Goal: Information Seeking & Learning: Learn about a topic

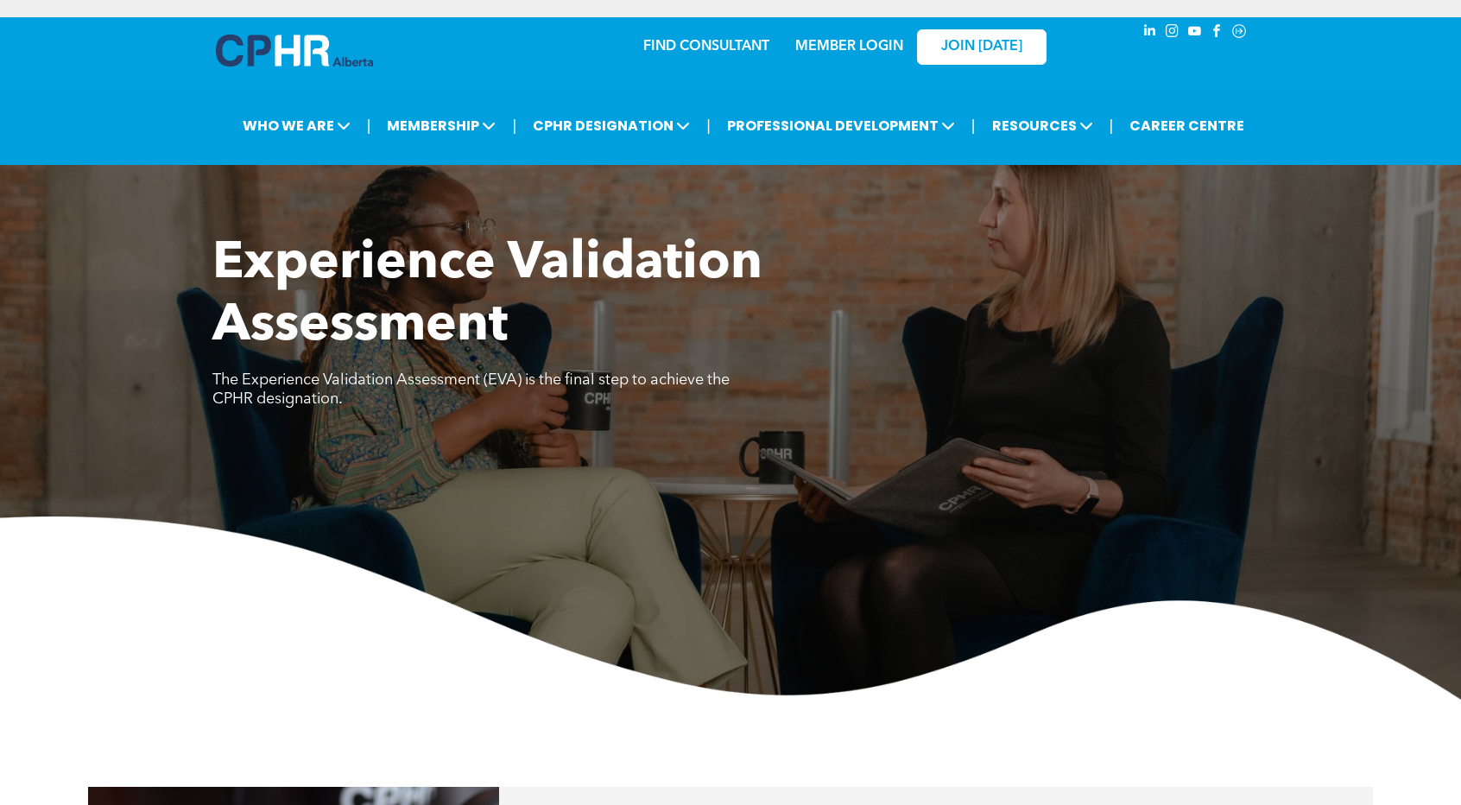
scroll to position [704, 0]
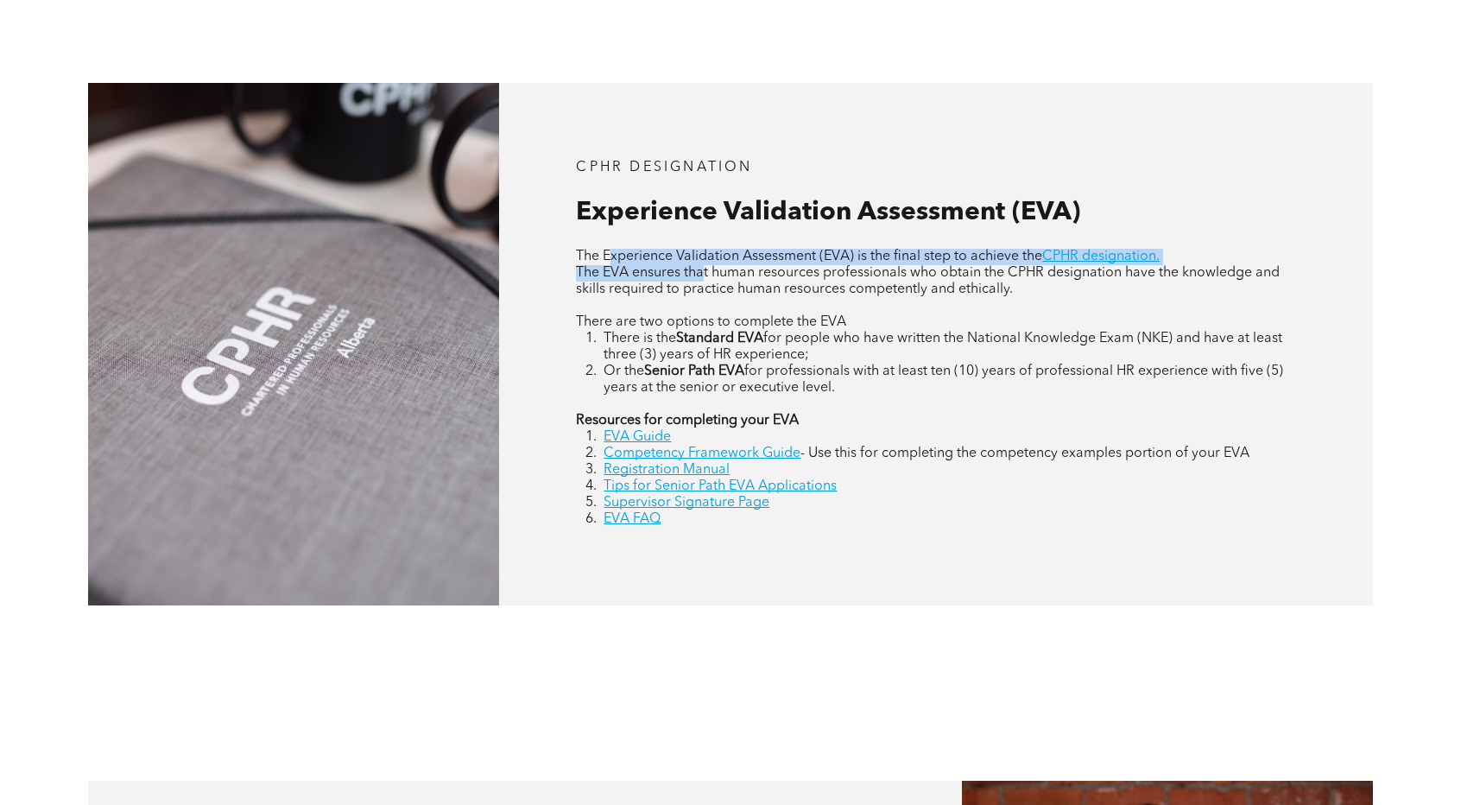
drag, startPoint x: 613, startPoint y: 259, endPoint x: 706, endPoint y: 270, distance: 93.9
click at [706, 270] on div "The Experience Validation Assessment (EVA) is the final step to achieve the CPH…" at bounding box center [936, 388] width 720 height 279
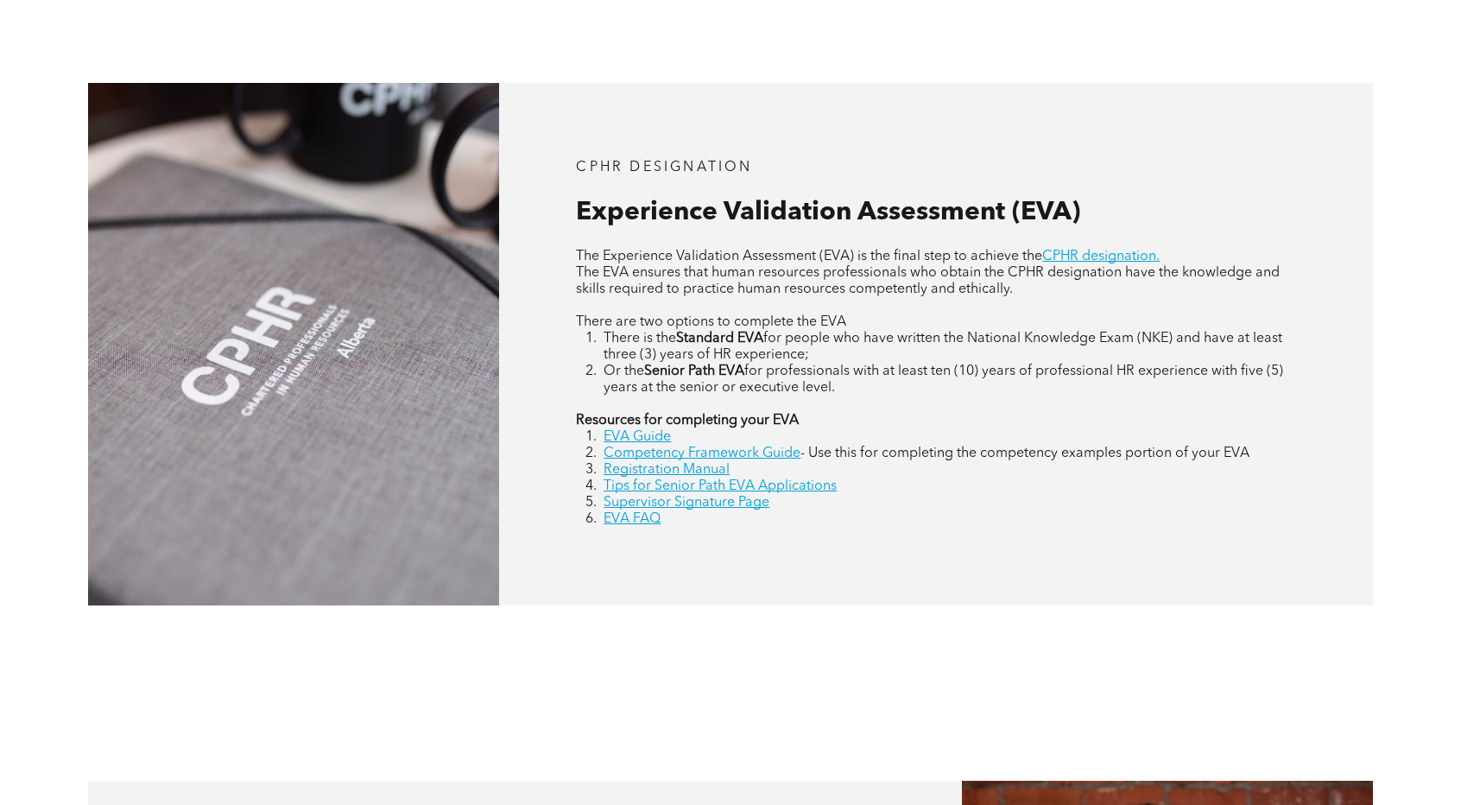
drag, startPoint x: 991, startPoint y: 563, endPoint x: 968, endPoint y: 620, distance: 61.6
click at [0, 597] on div "CPHR DESIGNATION Experience Validation Assessment (EVA) The Experience Validati…" at bounding box center [730, 345] width 1461 height 698
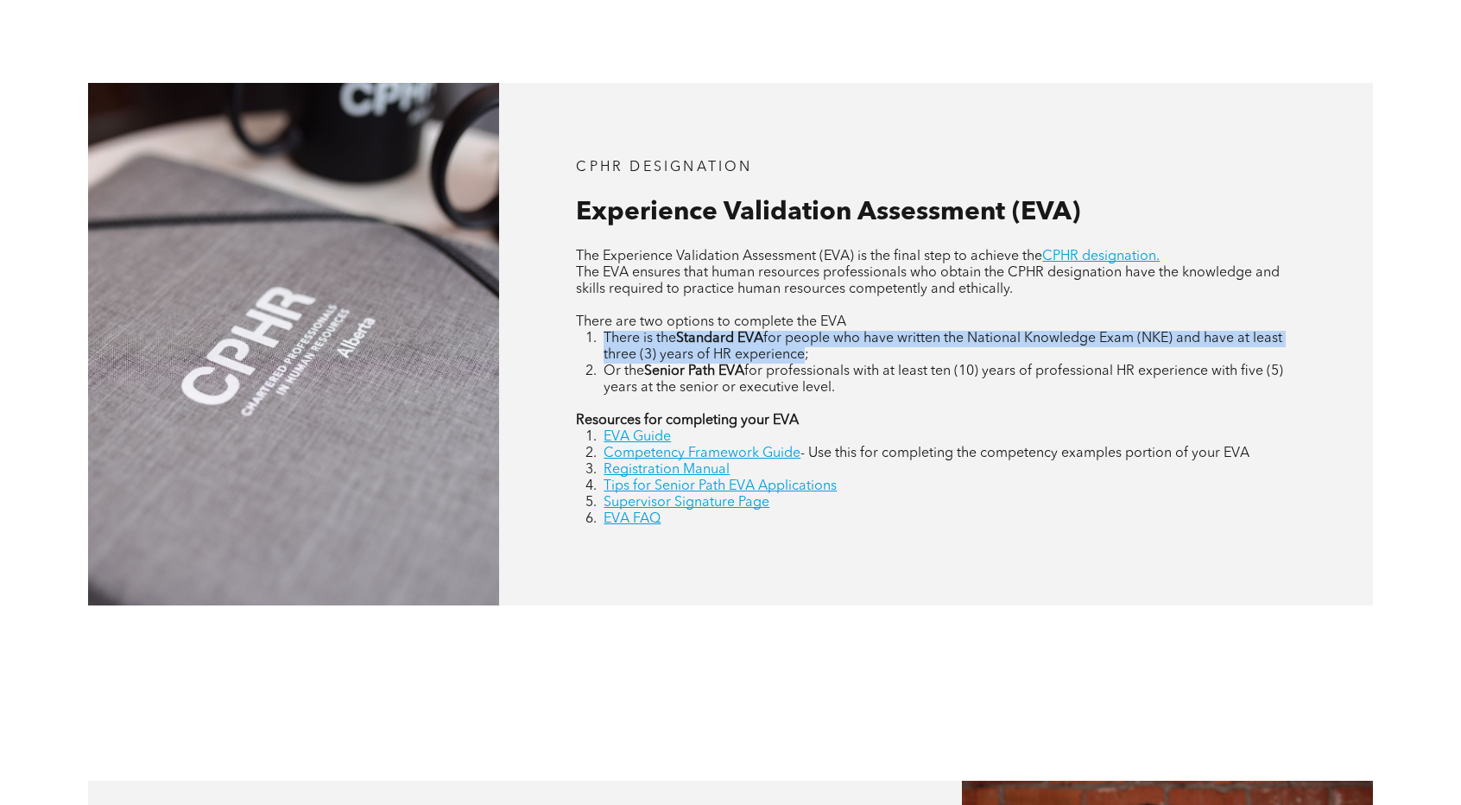
drag, startPoint x: 605, startPoint y: 340, endPoint x: 803, endPoint y: 358, distance: 198.6
click at [803, 358] on li "There is the Standard EVA for people who have written the National Knowledge Ex…" at bounding box center [950, 347] width 693 height 33
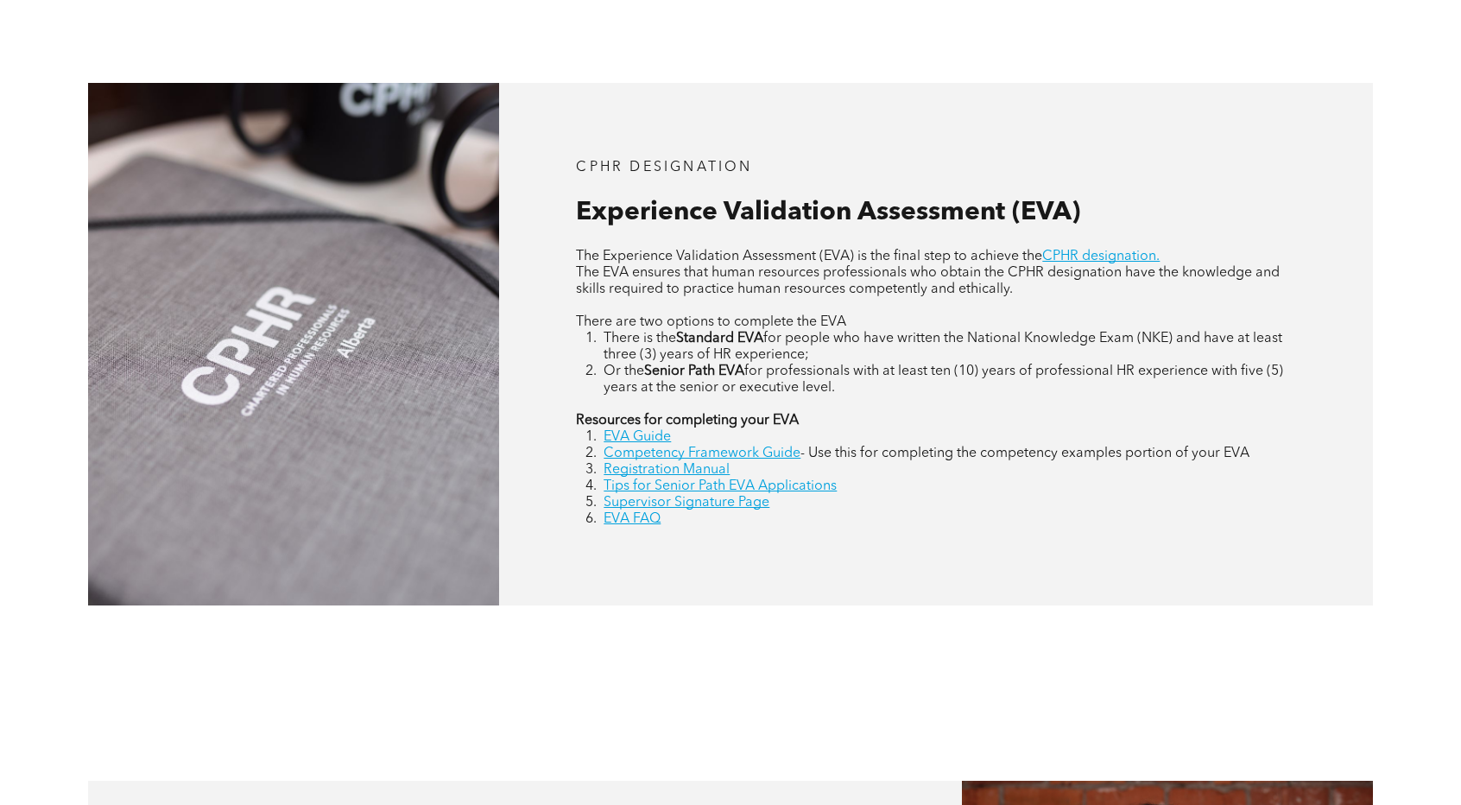
click at [885, 547] on div "CPHR DESIGNATION Experience Validation Assessment (EVA) The Experience Validati…" at bounding box center [936, 344] width 874 height 522
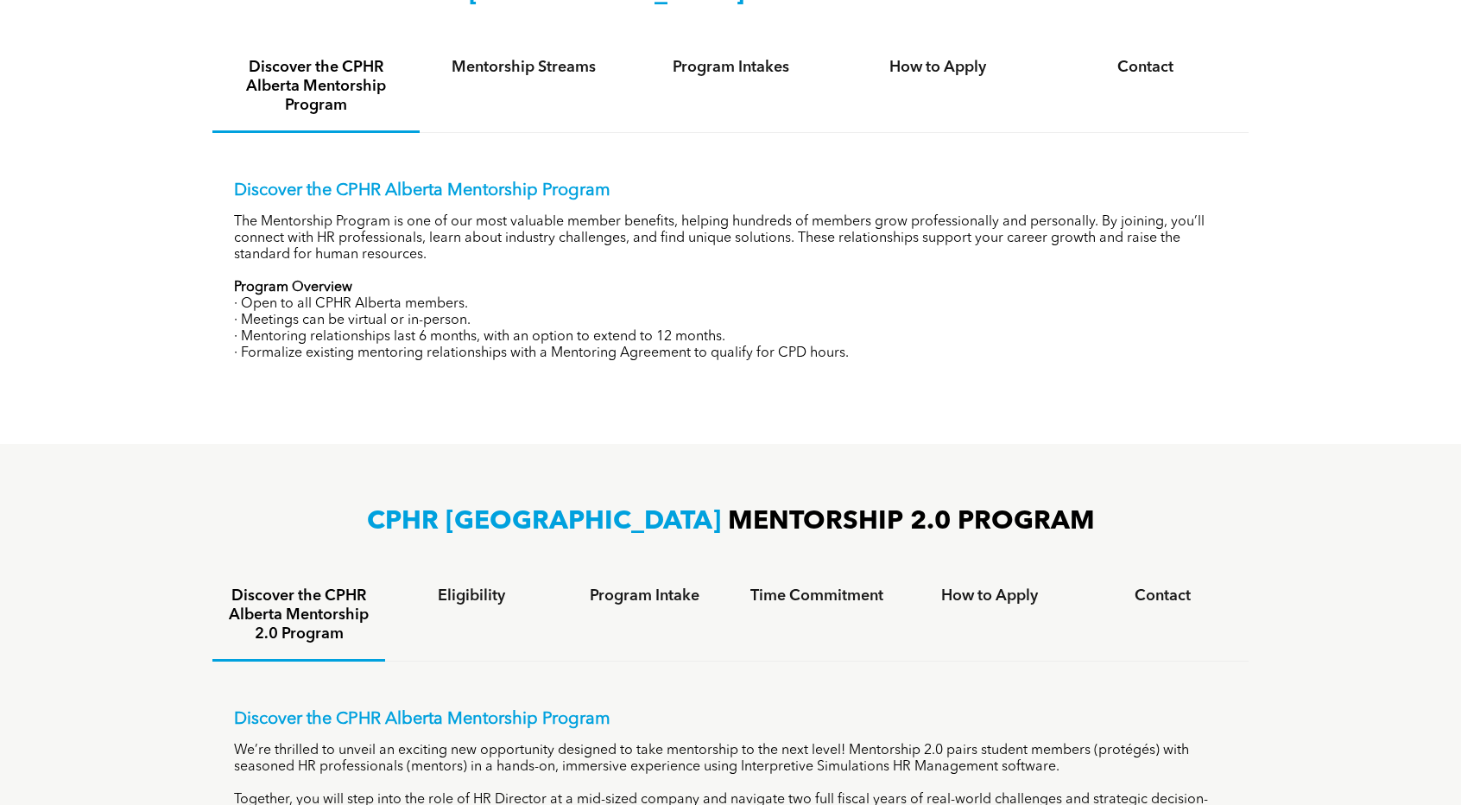
scroll to position [674, 0]
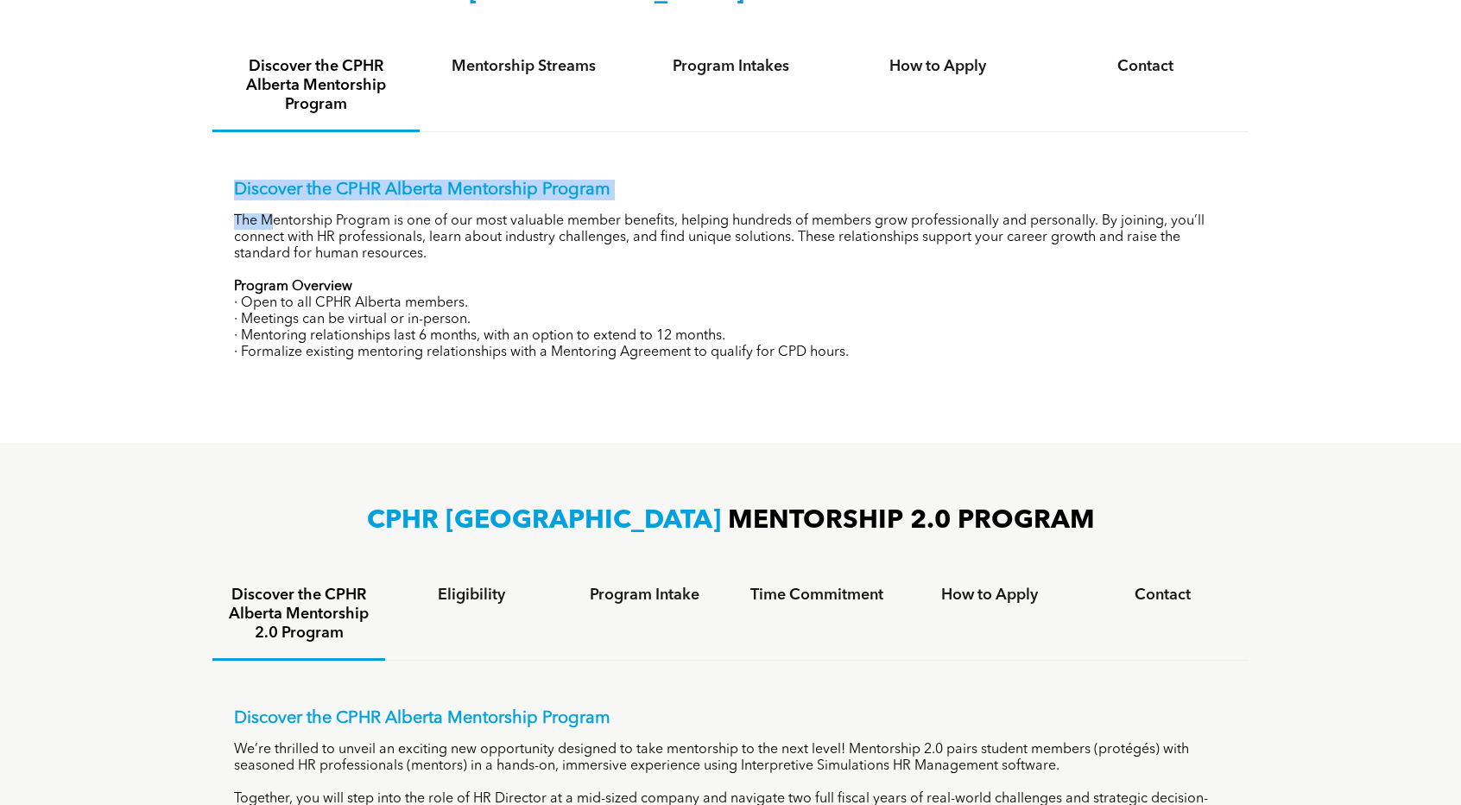
drag, startPoint x: 217, startPoint y: 193, endPoint x: 268, endPoint y: 214, distance: 55.3
click at [268, 214] on div "Discover the CPHR Alberta Mentorship Program The Mentorship Program is one of o…" at bounding box center [730, 257] width 1036 height 250
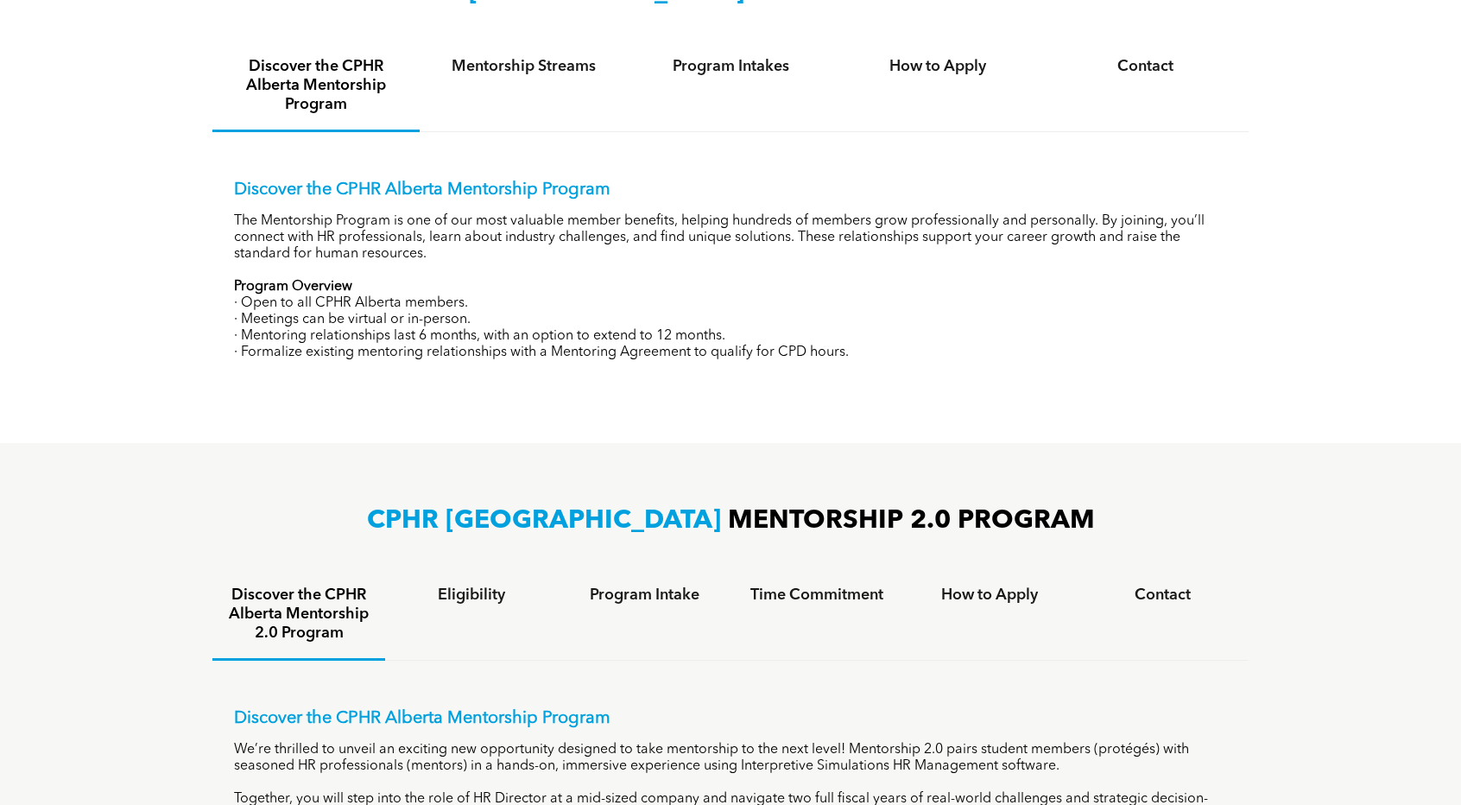
click at [522, 306] on p "· Open to all CPHR Alberta members." at bounding box center [730, 303] width 993 height 16
click at [528, 193] on p "Discover the CPHR Alberta Mentorship Program" at bounding box center [730, 190] width 993 height 21
click at [650, 211] on div "Discover the CPHR Alberta Mentorship Program The Mentorship Program is one of o…" at bounding box center [730, 270] width 993 height 181
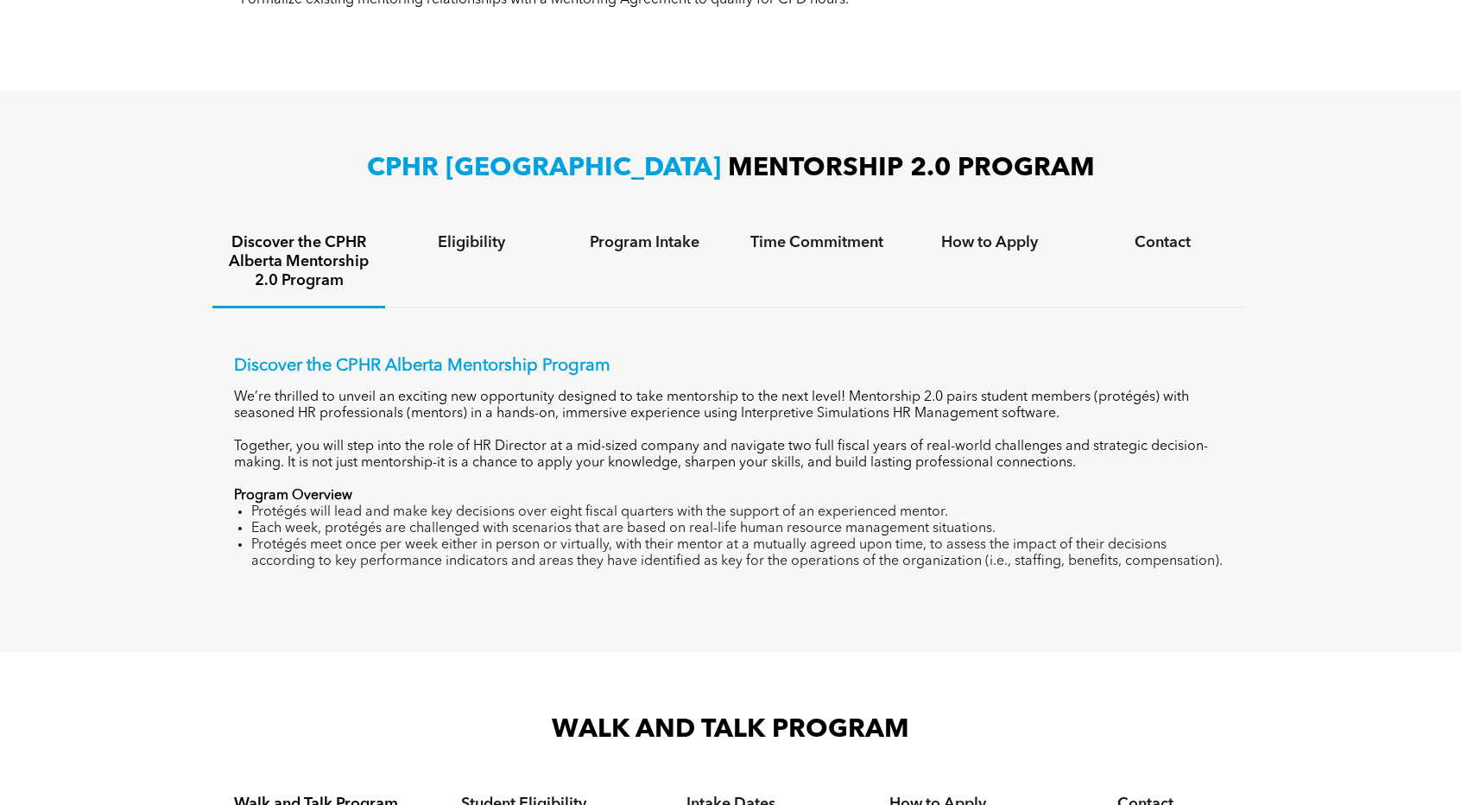
scroll to position [1031, 0]
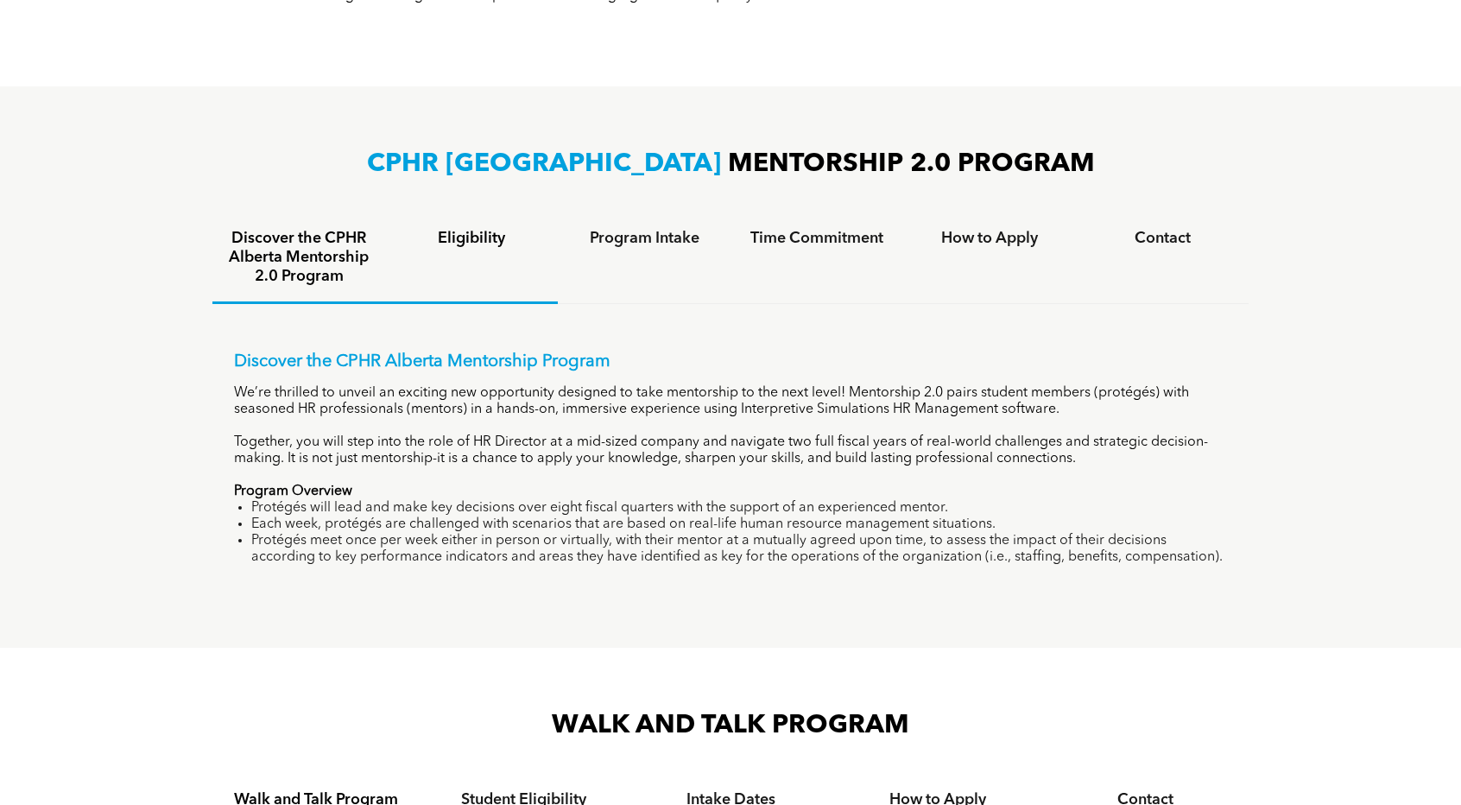
click at [466, 252] on div "Eligibility" at bounding box center [471, 258] width 173 height 91
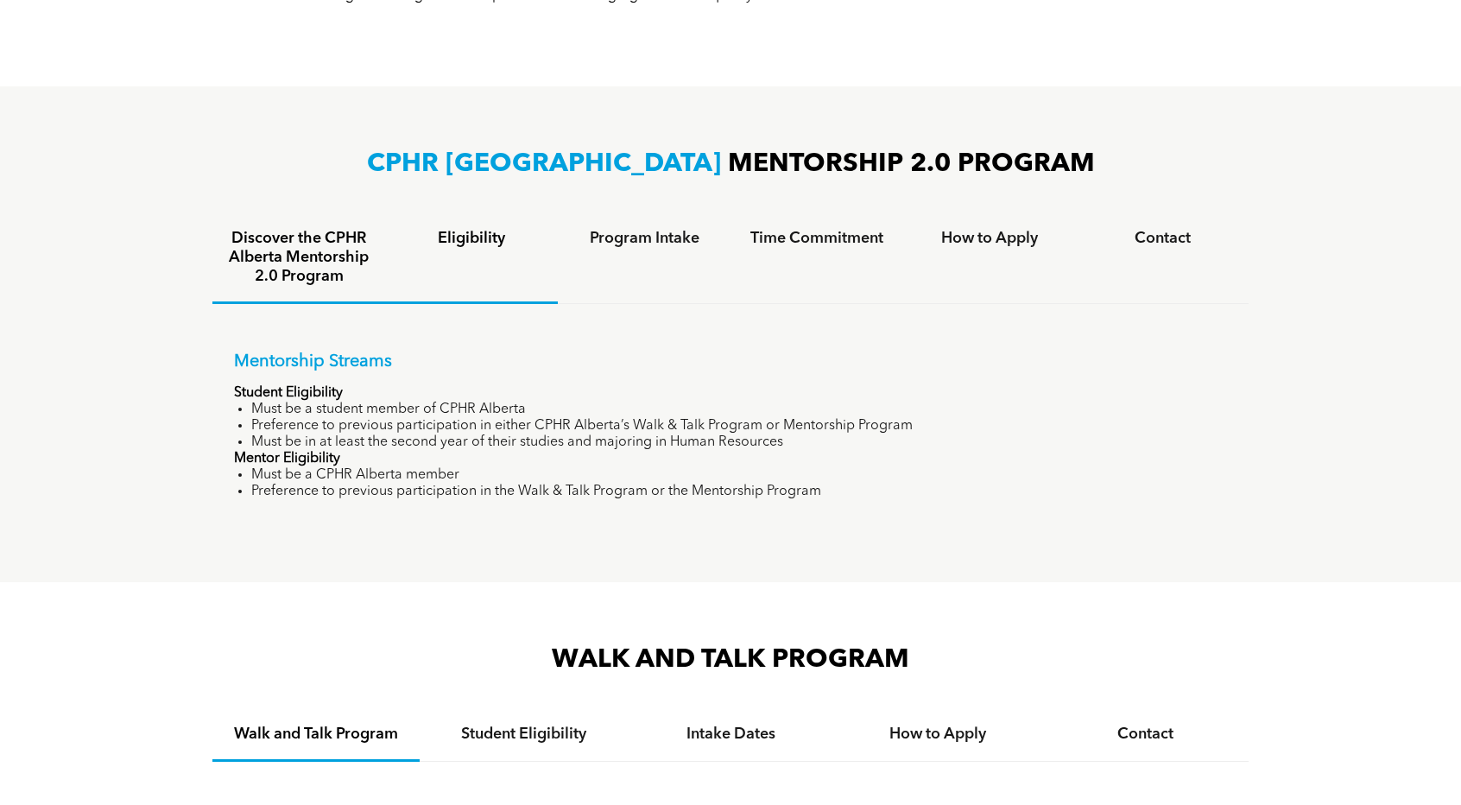
click at [330, 294] on div "Discover the CPHR Alberta Mentorship 2.0 Program" at bounding box center [298, 258] width 173 height 91
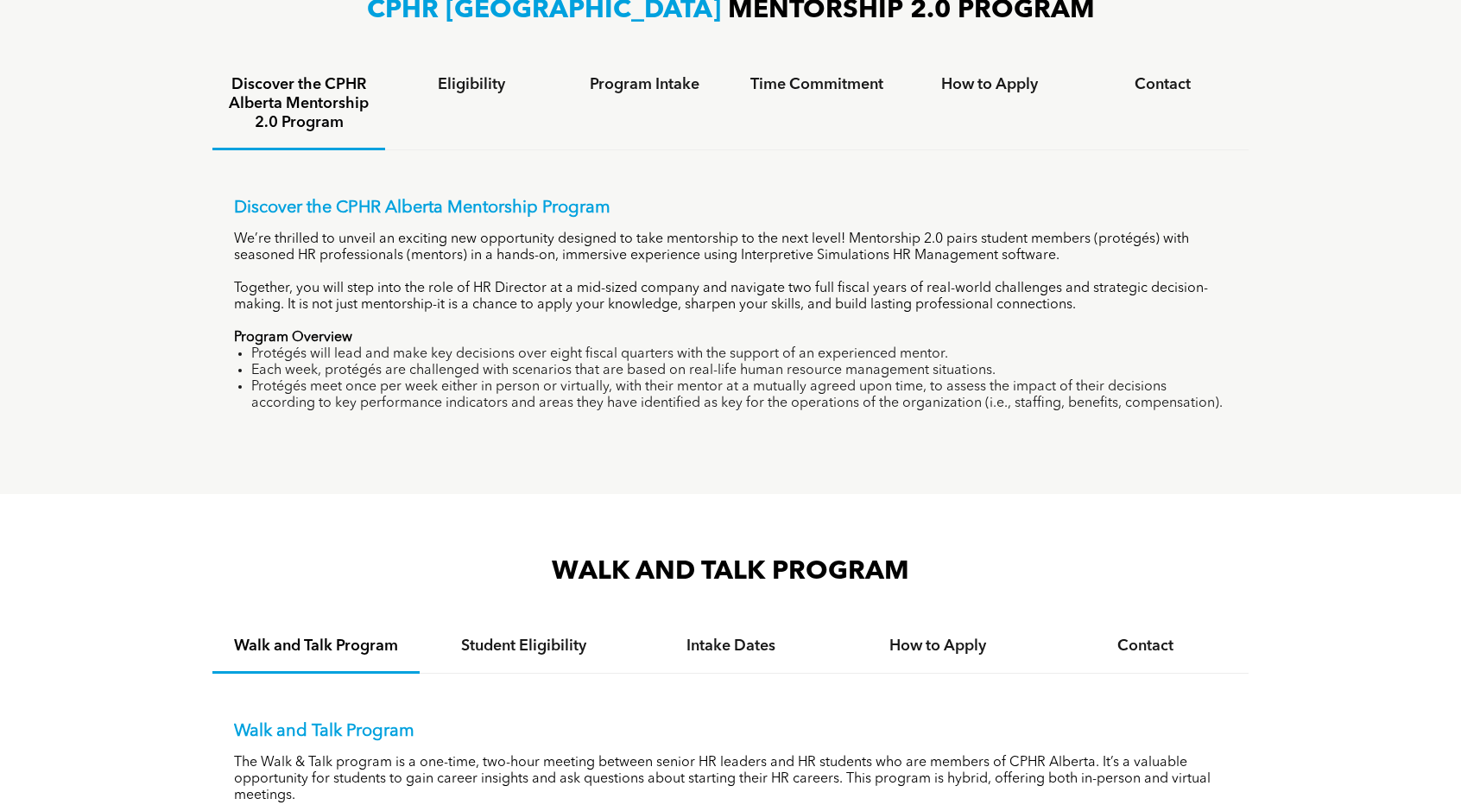
scroll to position [1224, 0]
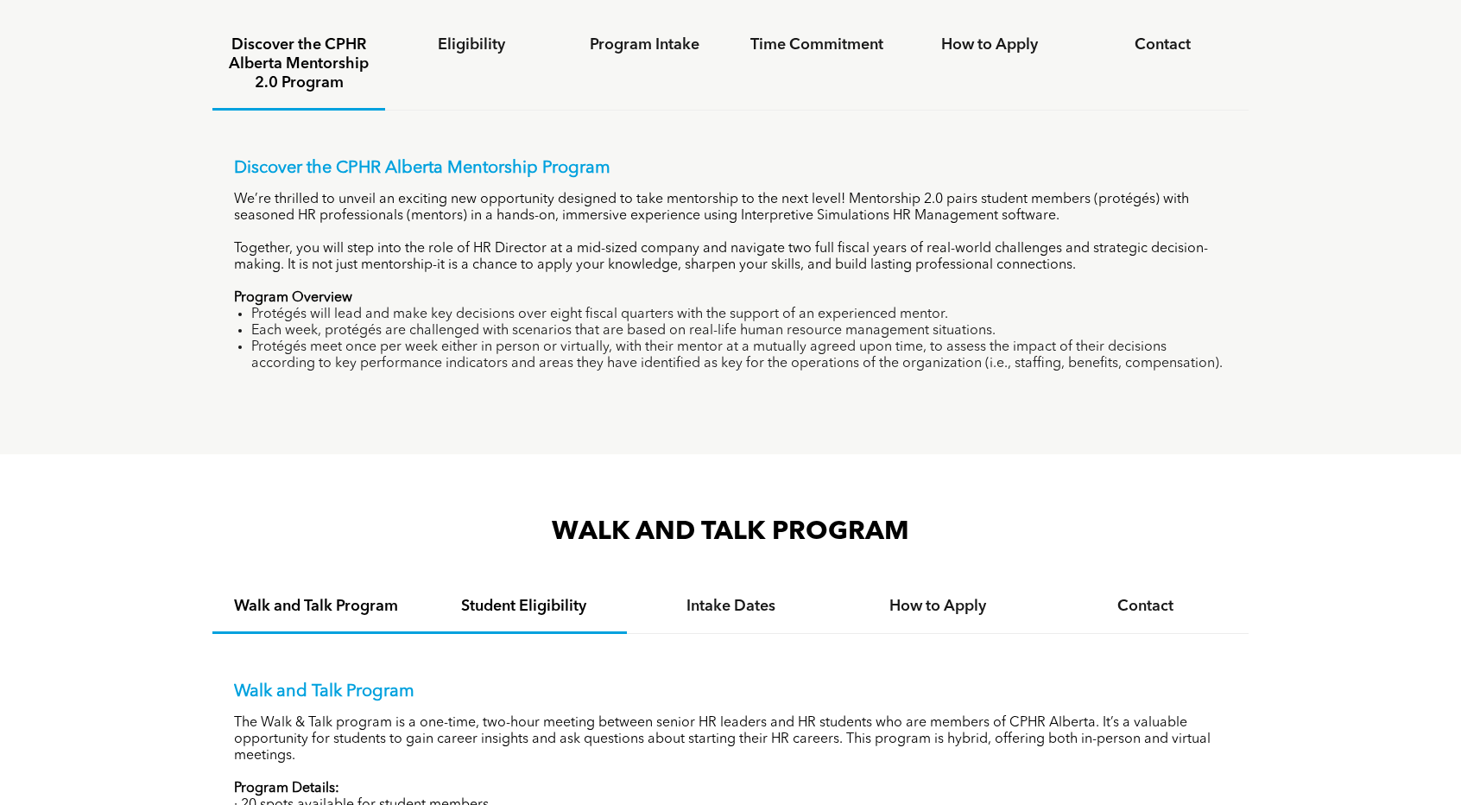
click at [537, 609] on h4 "Student Eligibility" at bounding box center [523, 606] width 176 height 19
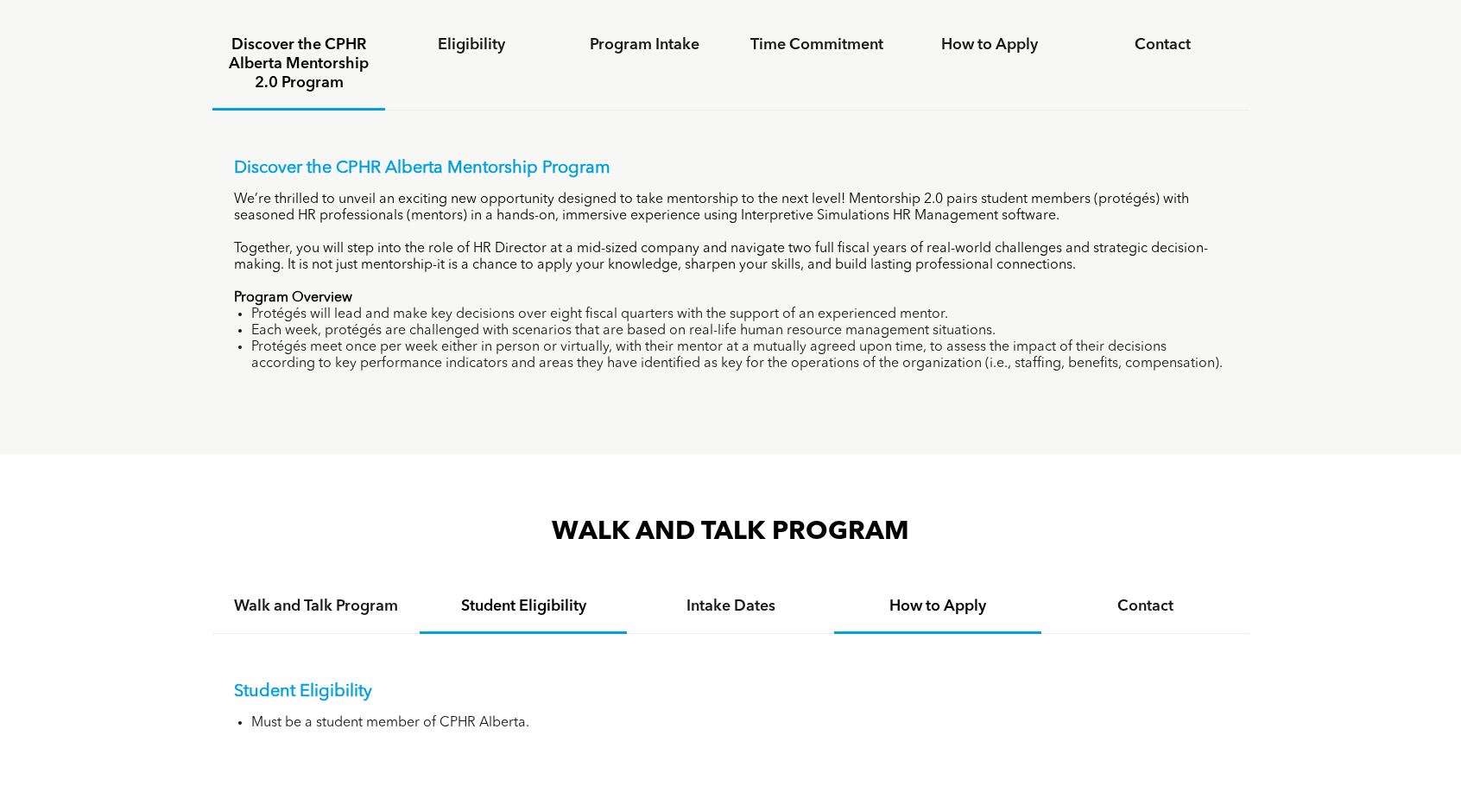
drag, startPoint x: 955, startPoint y: 628, endPoint x: 946, endPoint y: 630, distance: 9.8
click at [948, 628] on div "How to Apply" at bounding box center [937, 607] width 207 height 53
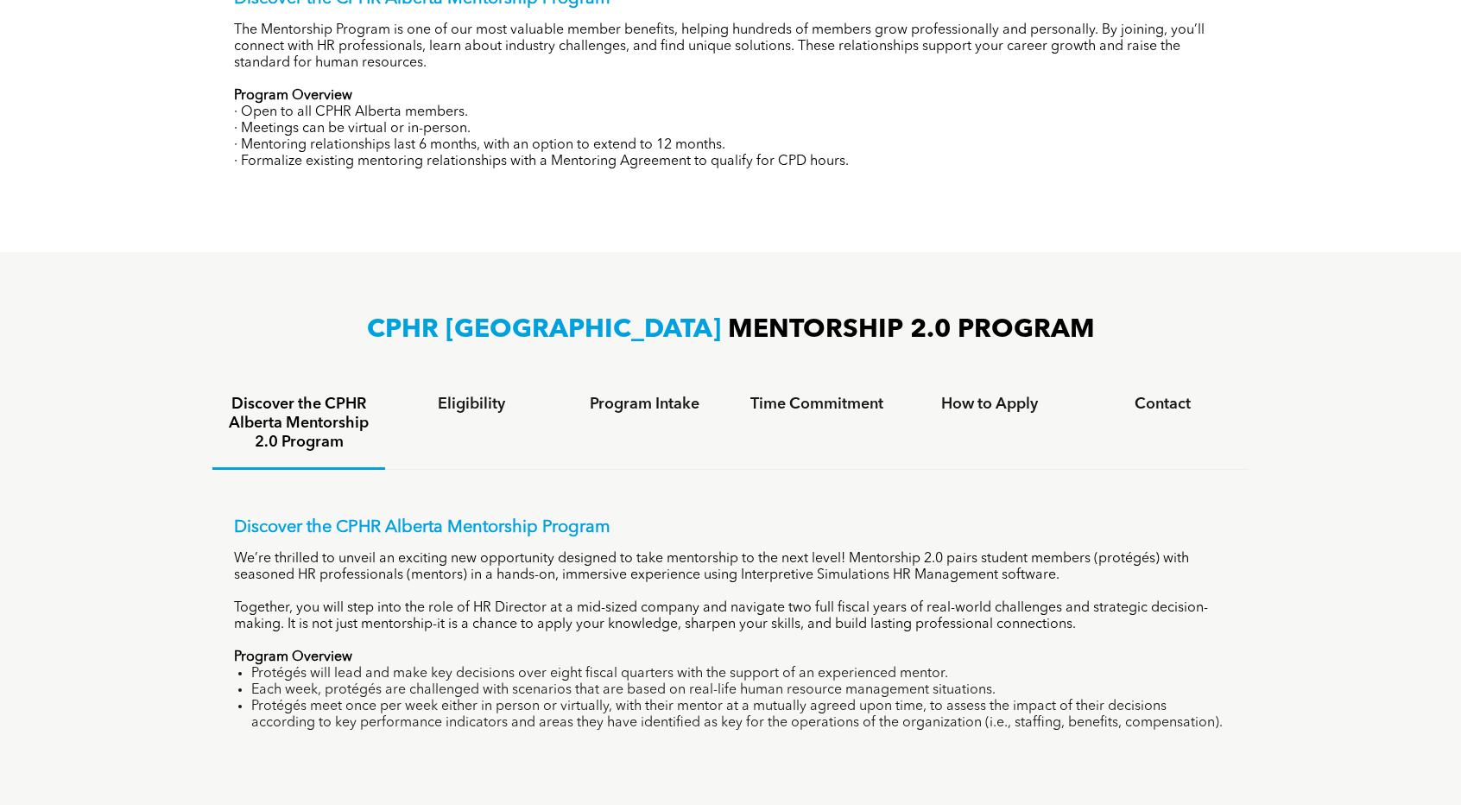
scroll to position [869, 0]
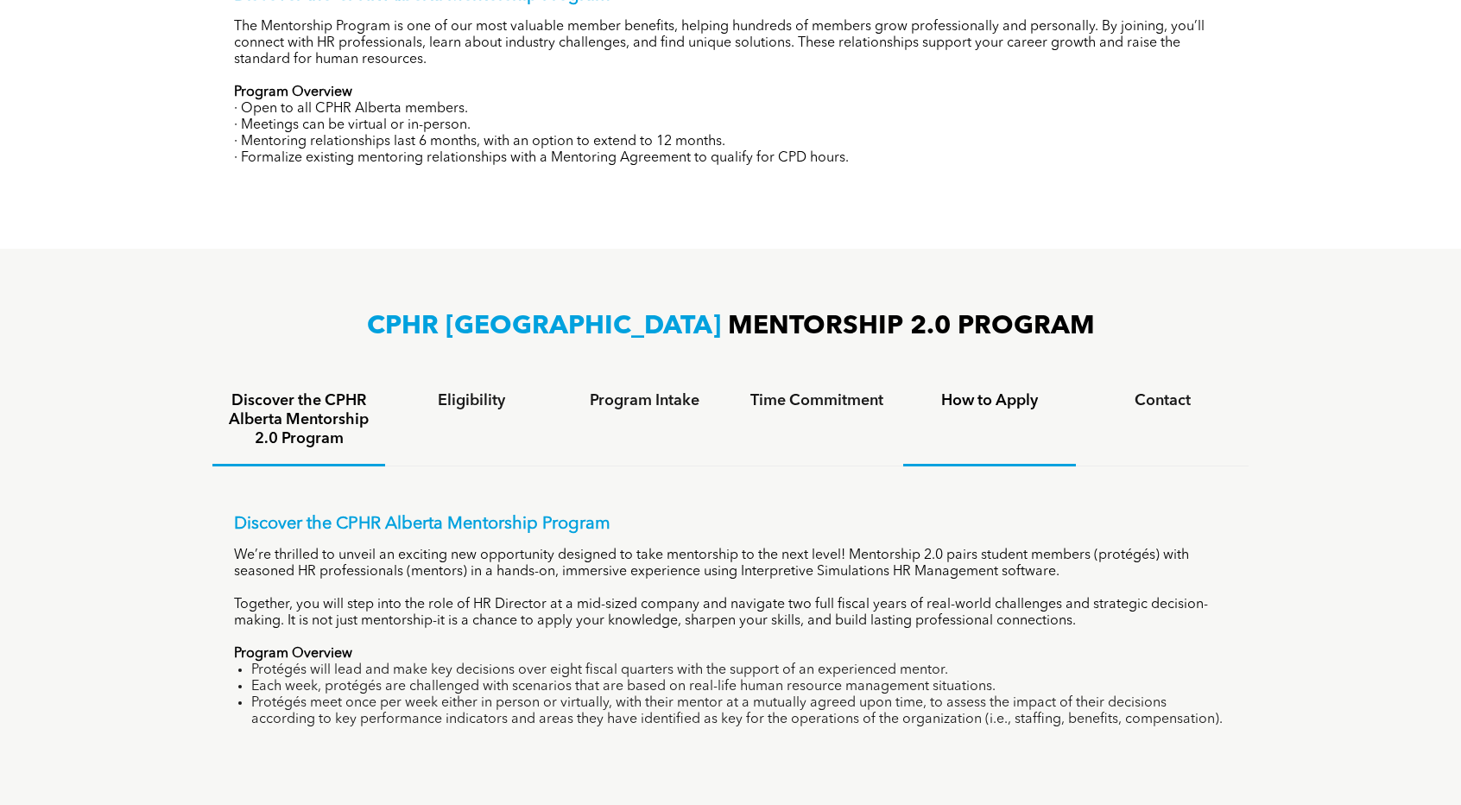
click at [999, 381] on div "How to Apply" at bounding box center [989, 421] width 173 height 91
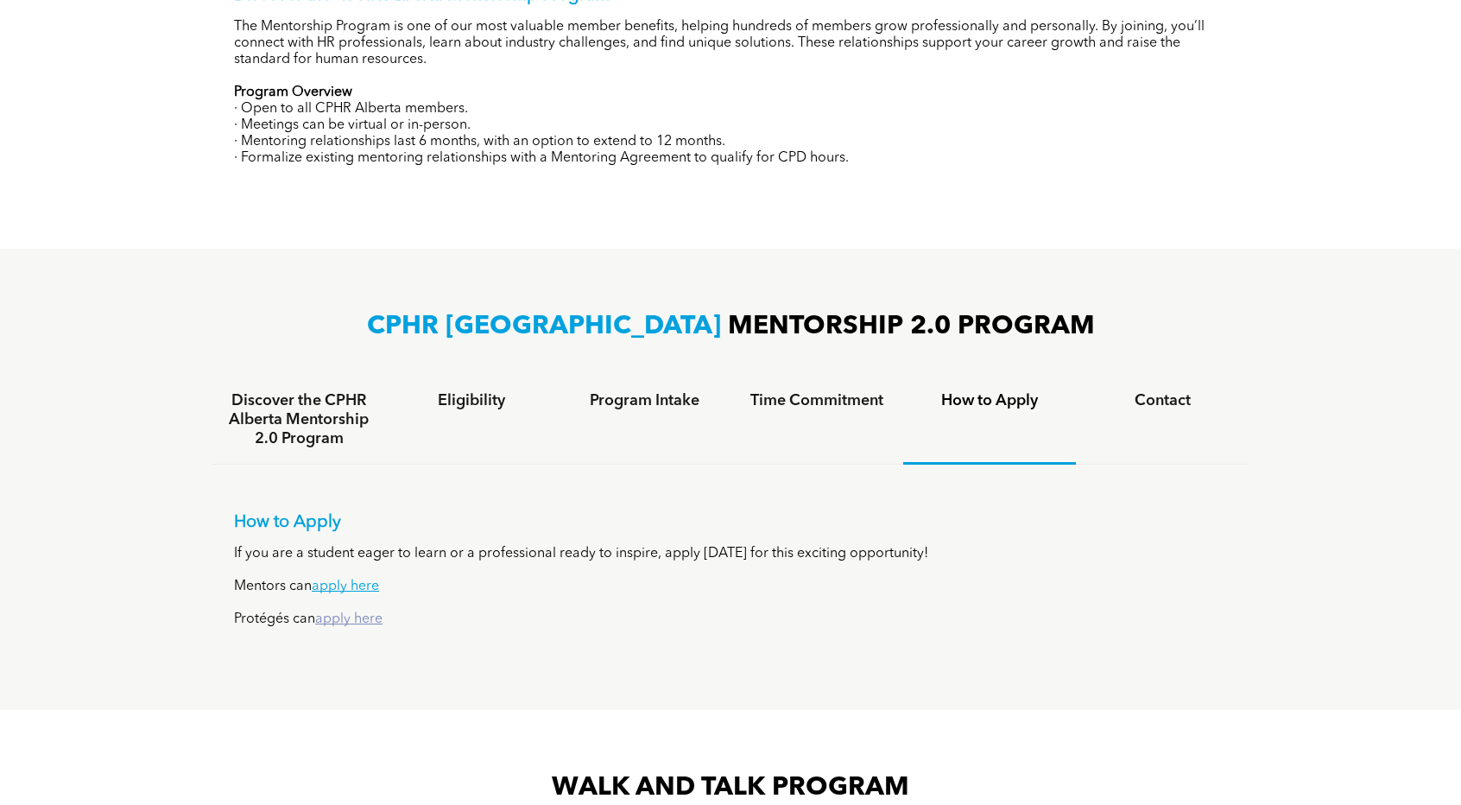
click at [358, 626] on link "apply here" at bounding box center [348, 619] width 67 height 14
click at [782, 428] on div "Time Commitment" at bounding box center [817, 420] width 173 height 89
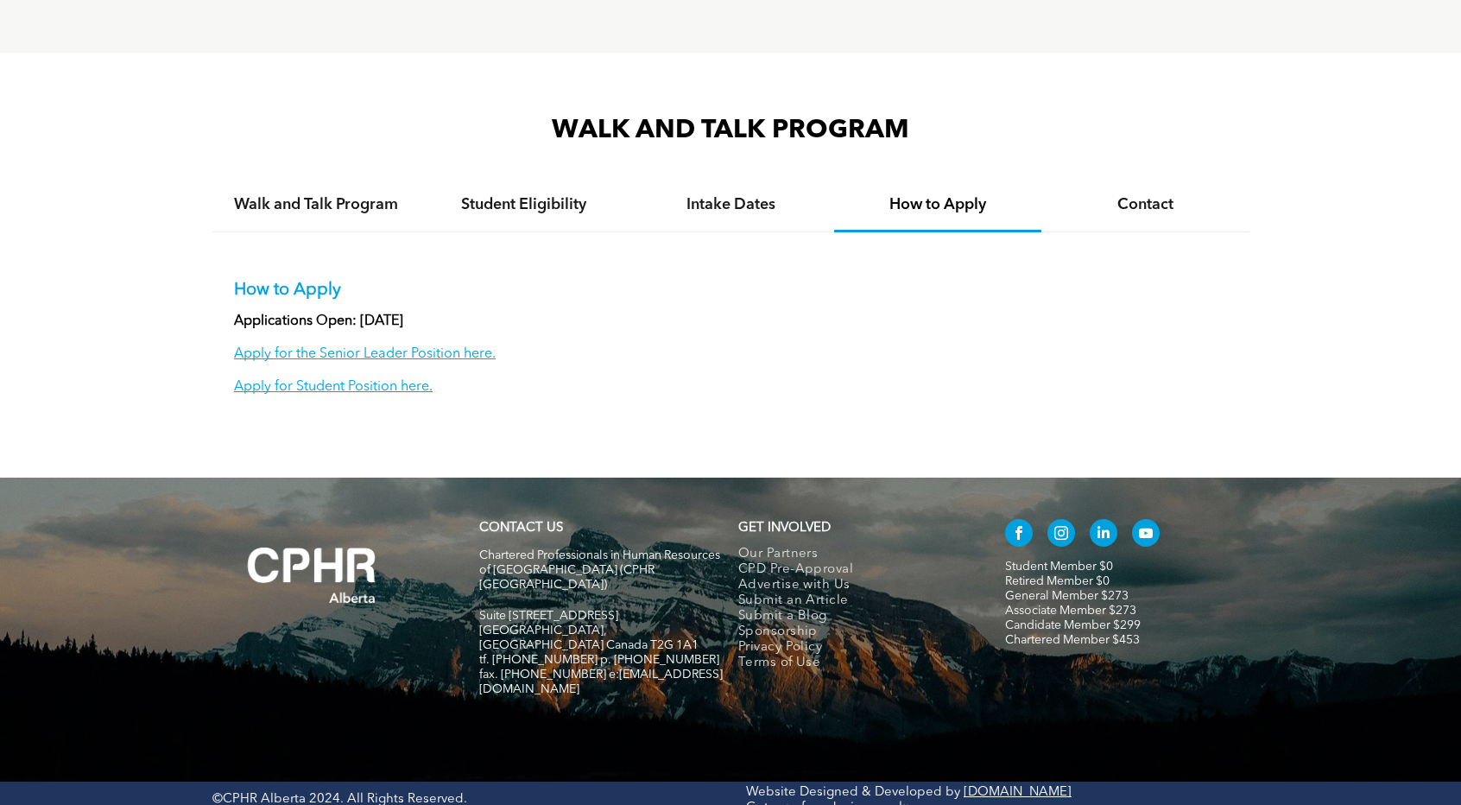
scroll to position [854, 0]
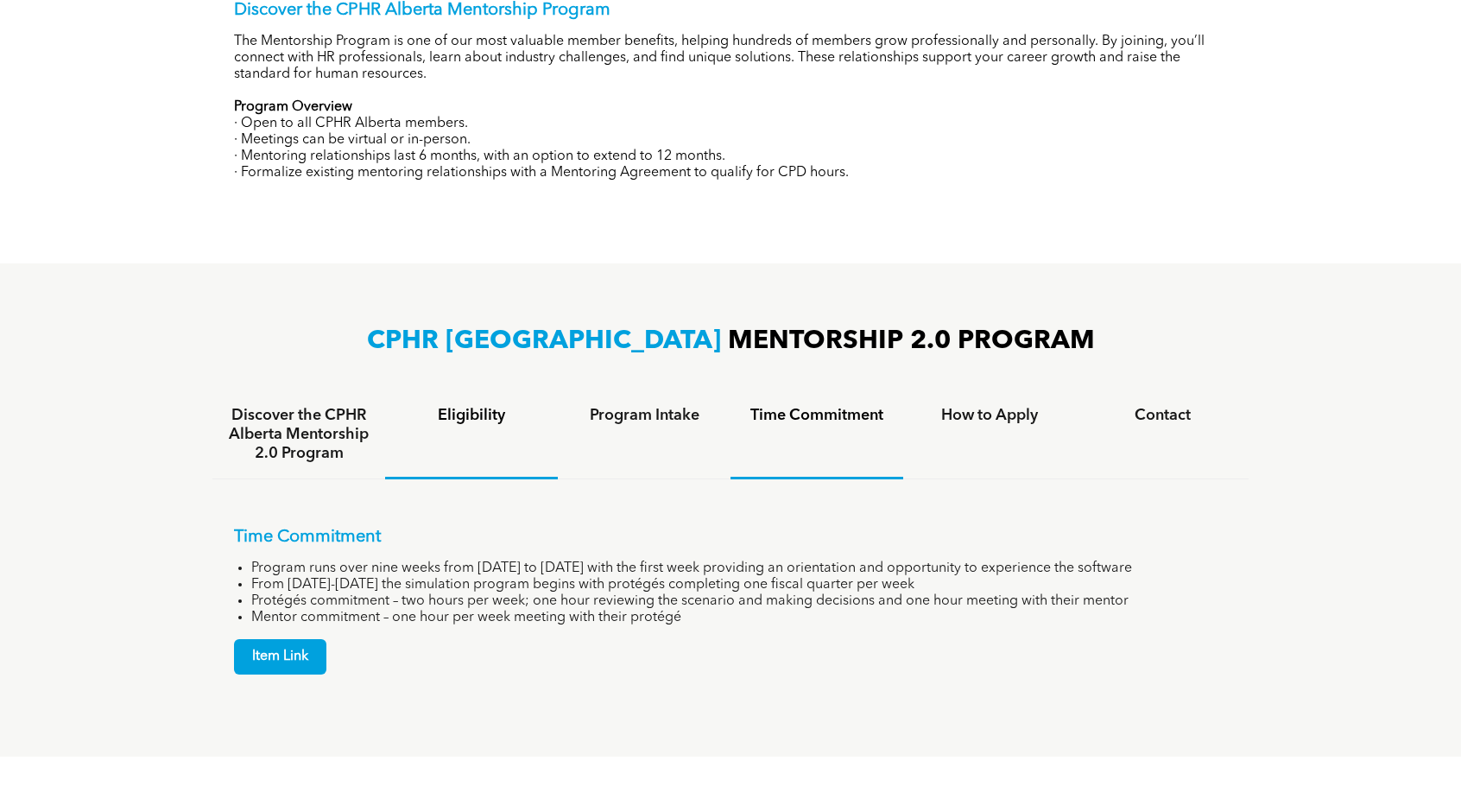
click at [487, 420] on h4 "Eligibility" at bounding box center [472, 415] width 142 height 19
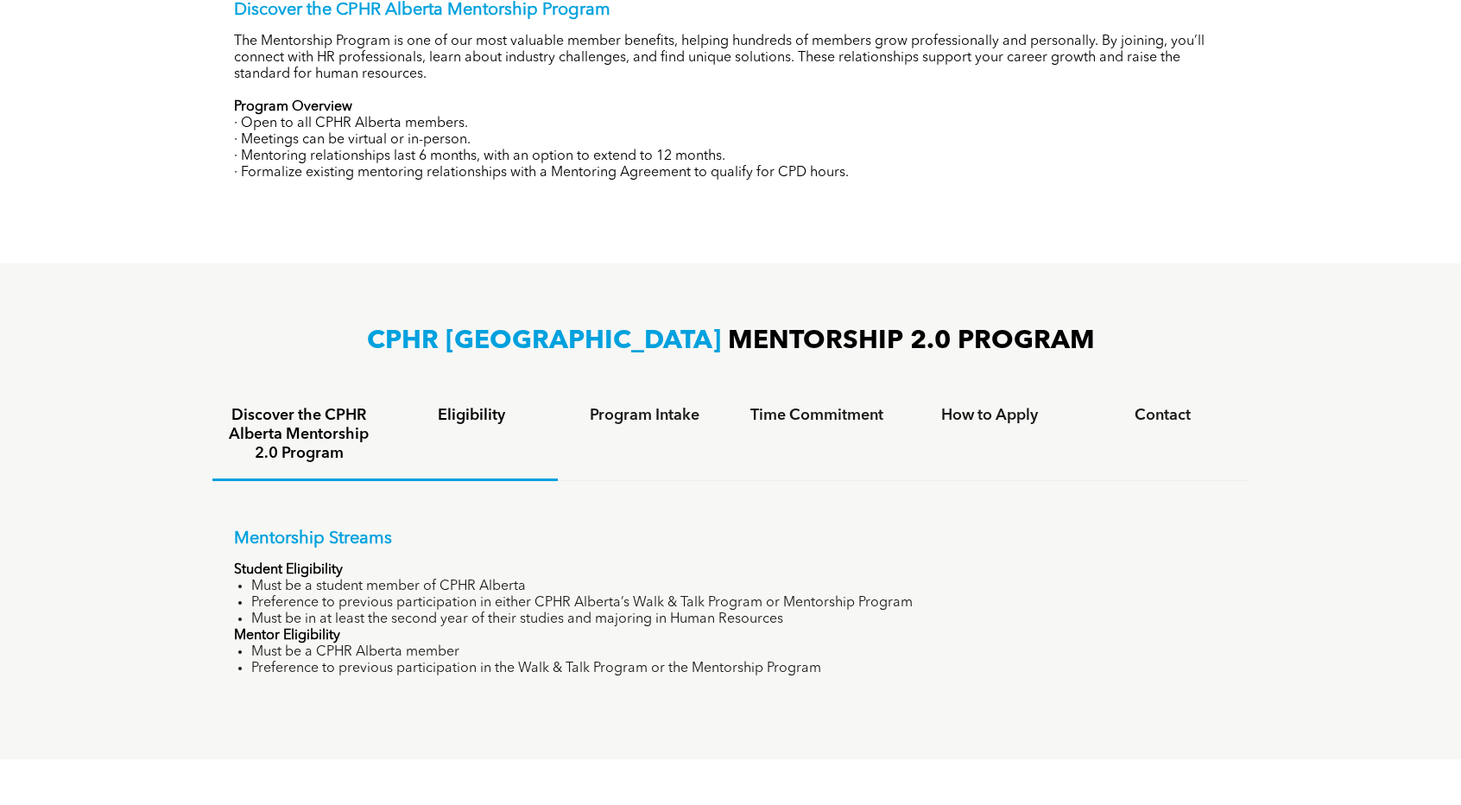
click at [299, 459] on h4 "Discover the CPHR Alberta Mentorship 2.0 Program" at bounding box center [299, 434] width 142 height 57
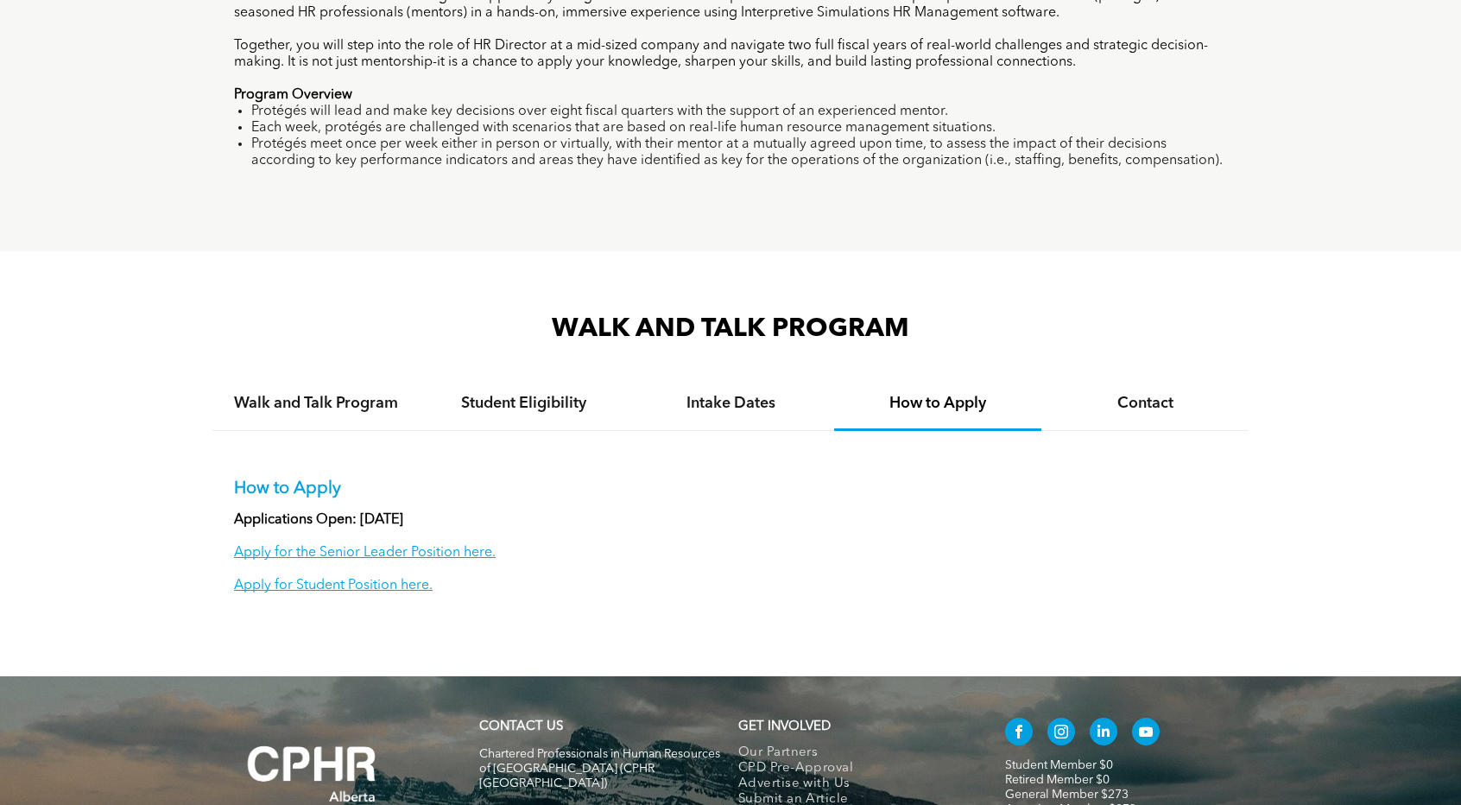
scroll to position [1431, 0]
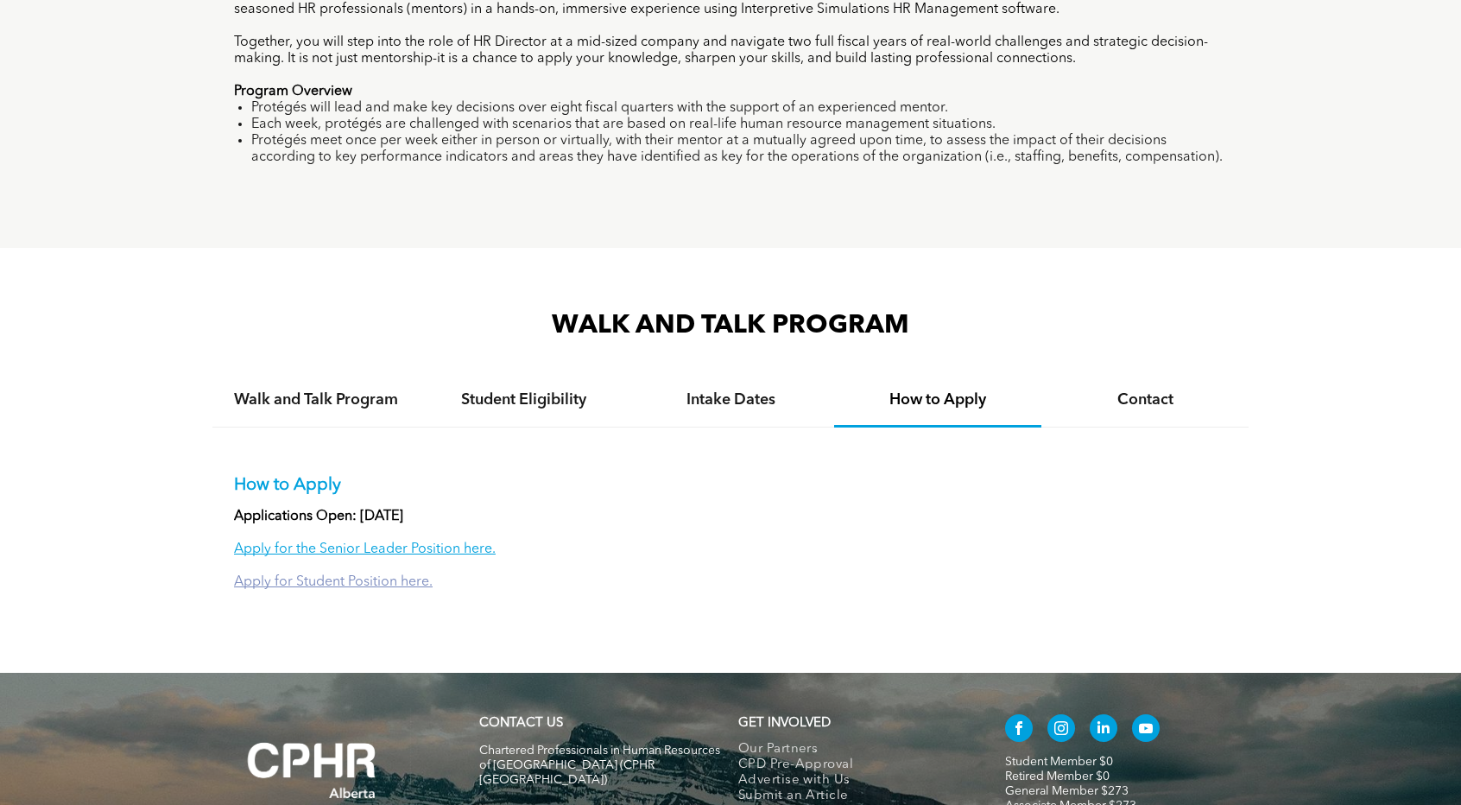
click at [397, 589] on link "Apply for Student Position here." at bounding box center [333, 582] width 199 height 14
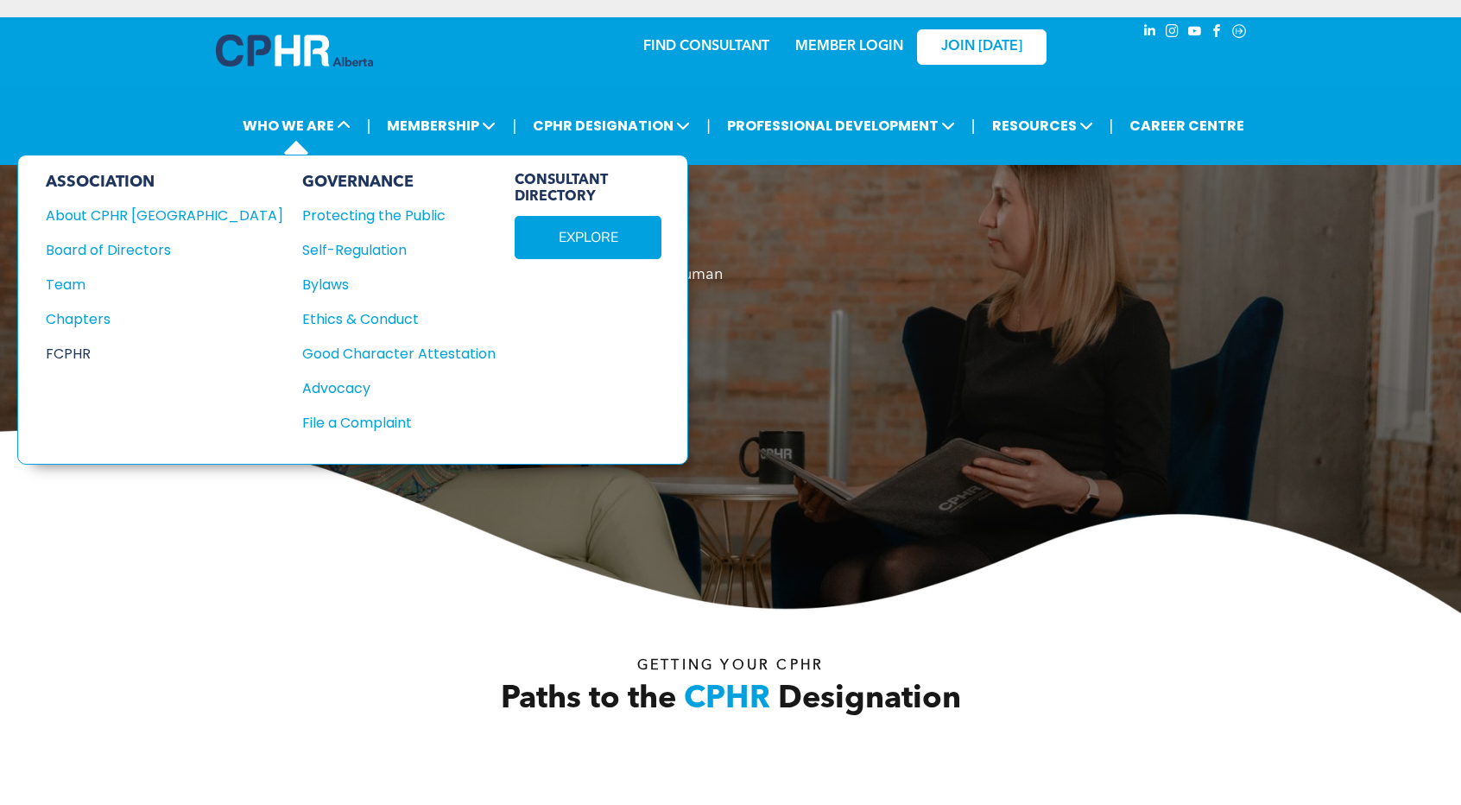
click at [79, 351] on div "FCPHR" at bounding box center [153, 354] width 214 height 22
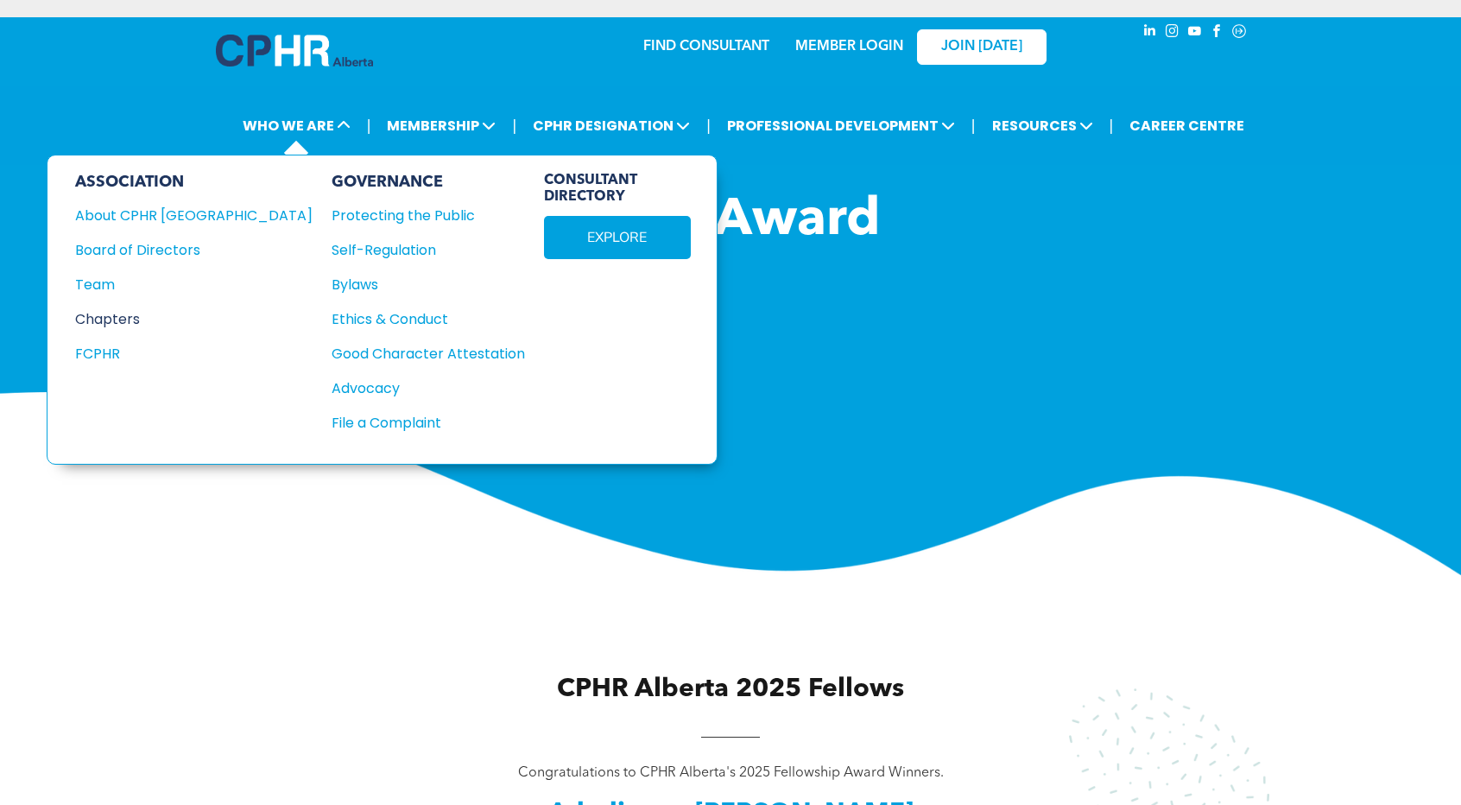
click at [131, 317] on div "Chapters" at bounding box center [182, 319] width 214 height 22
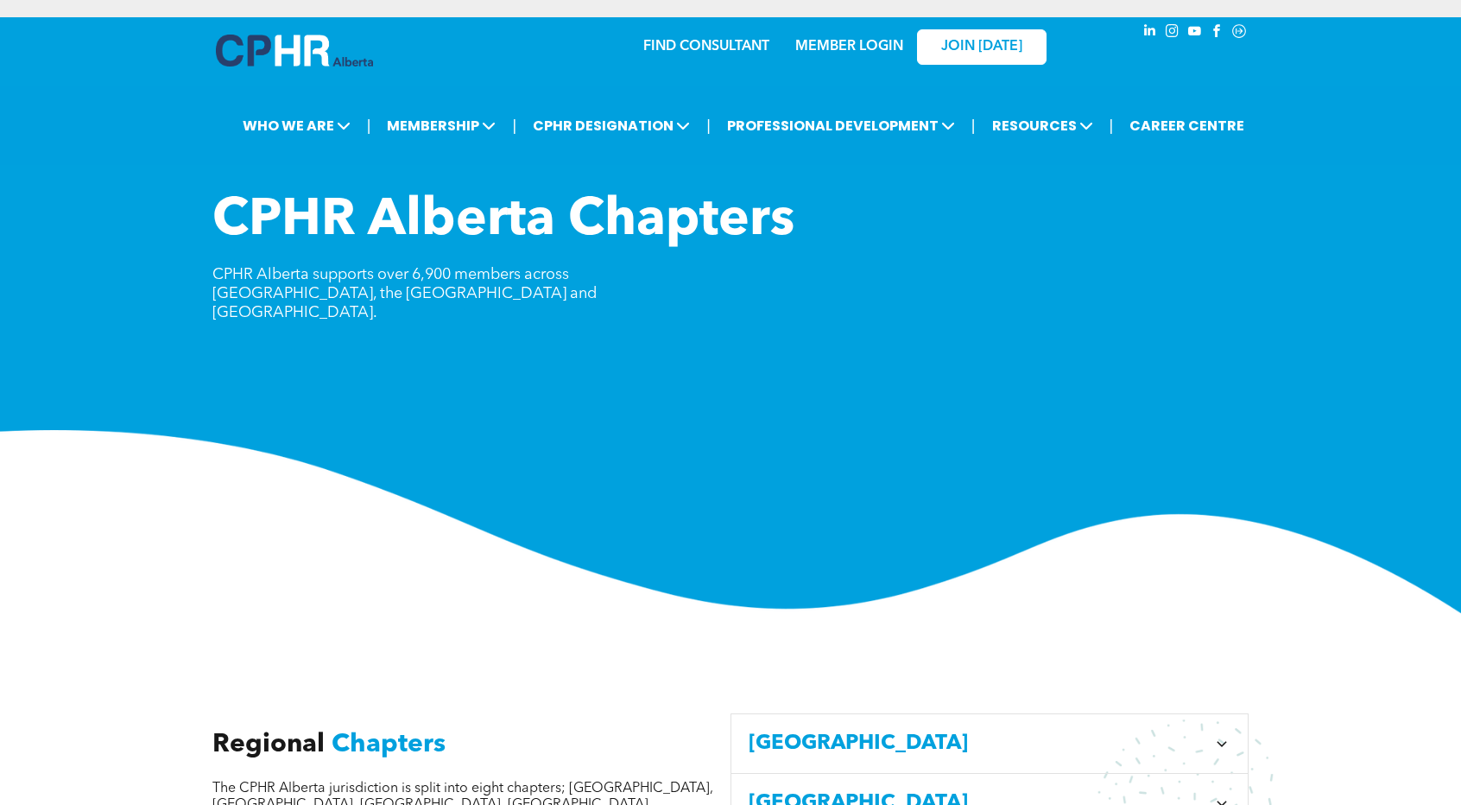
scroll to position [704, 0]
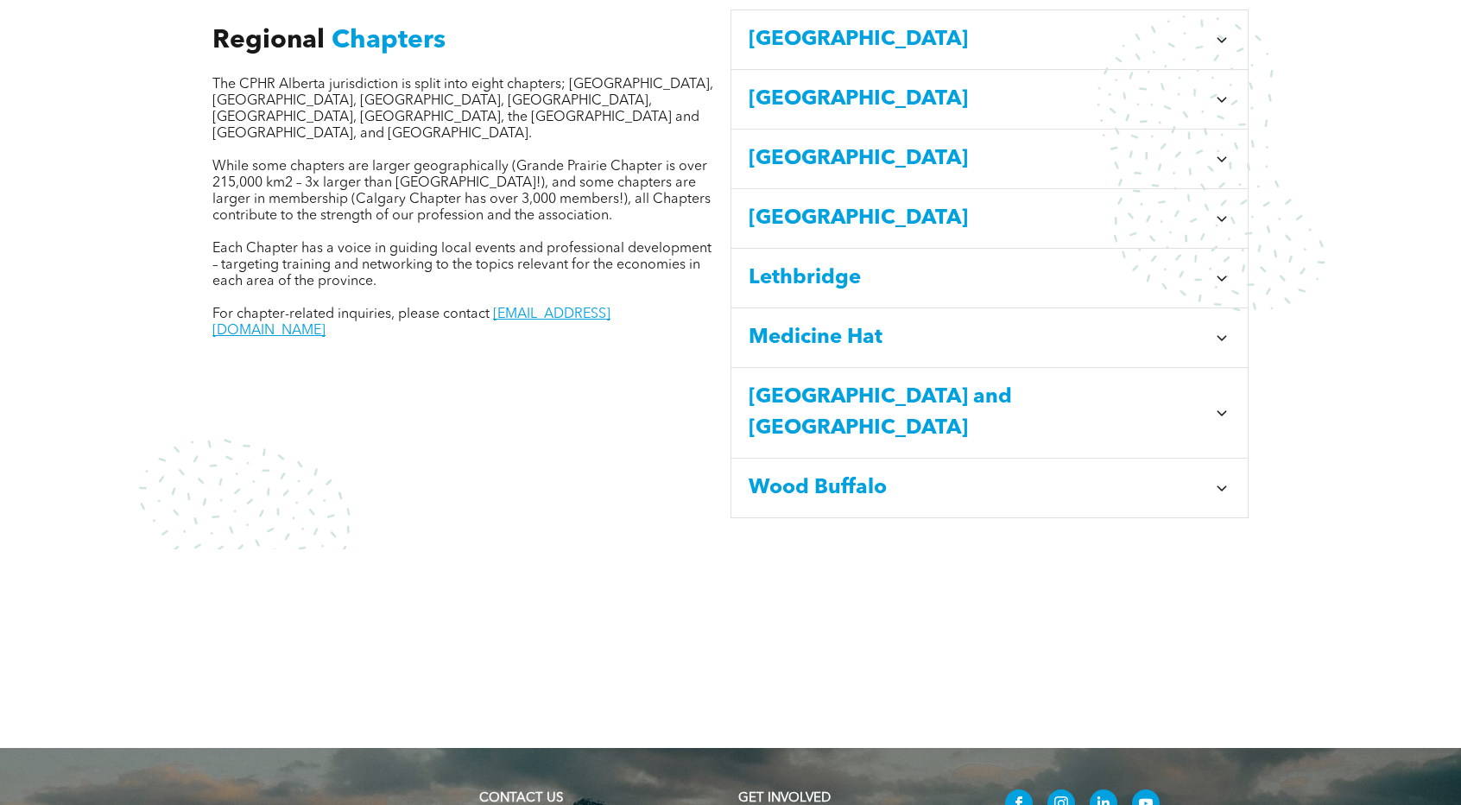
click at [1109, 263] on span "Lethbridge" at bounding box center [978, 278] width 458 height 31
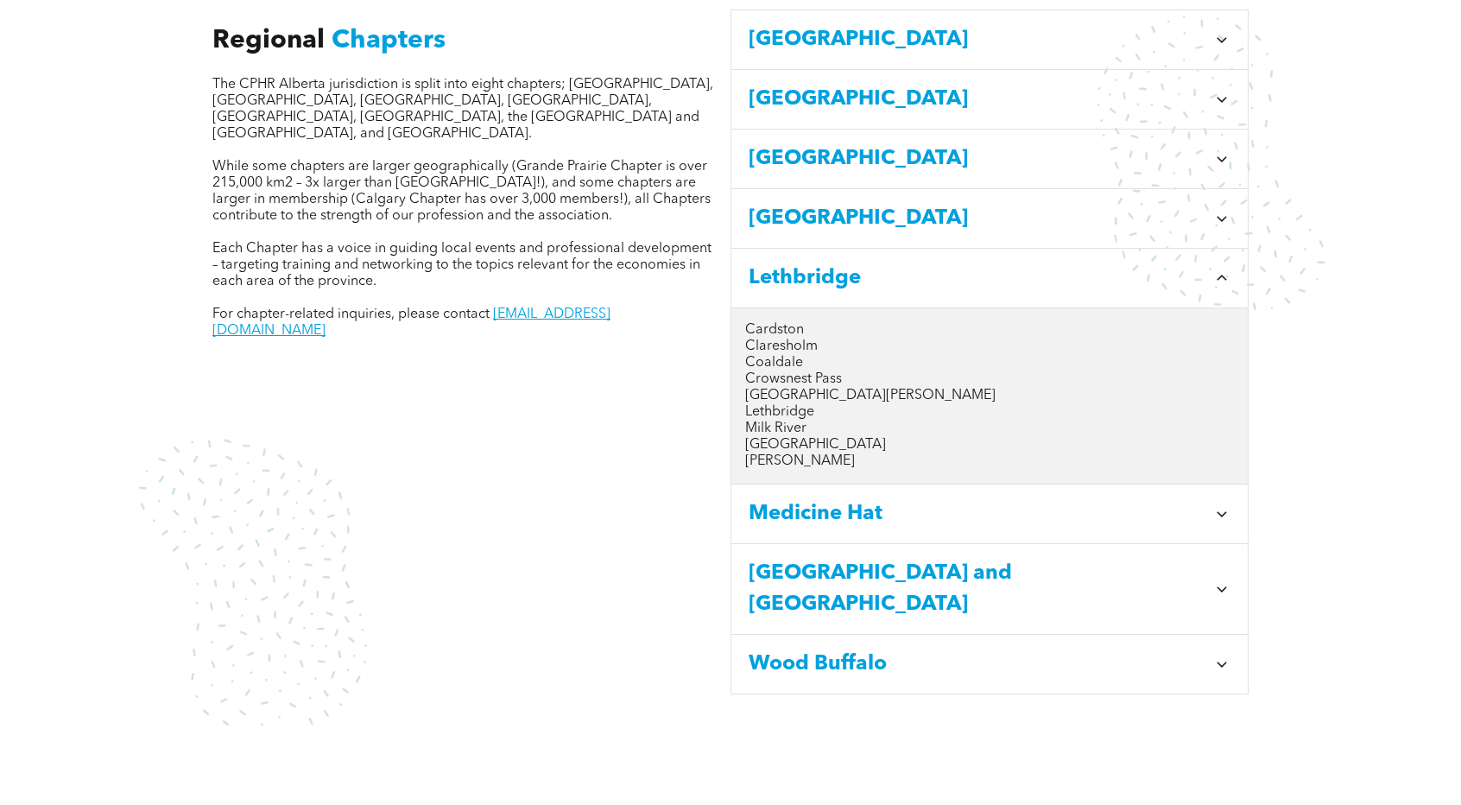
click at [777, 404] on p "Lethbridge" at bounding box center [989, 412] width 489 height 16
click at [770, 404] on p "Lethbridge" at bounding box center [989, 412] width 489 height 16
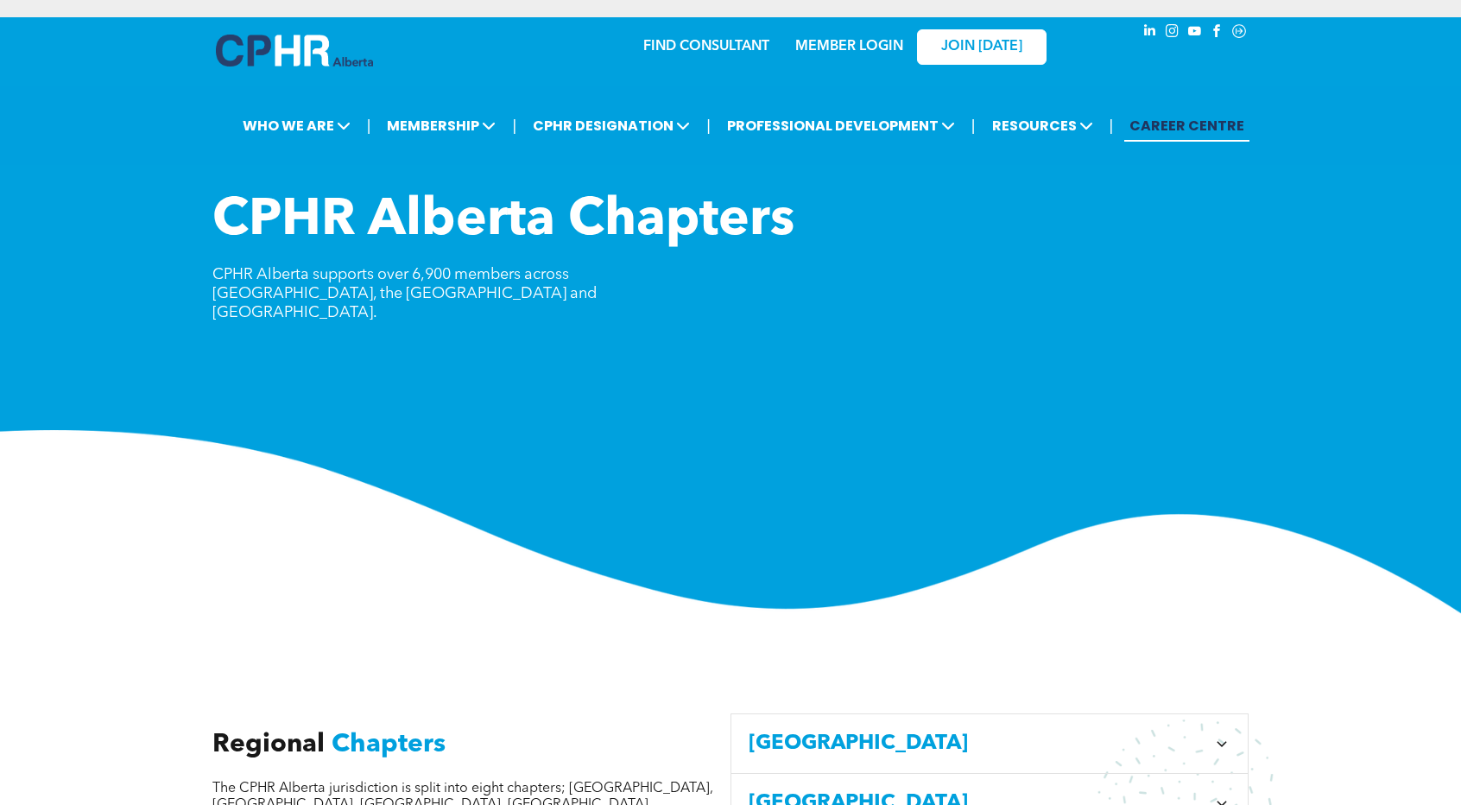
click at [1166, 130] on link "CAREER CENTRE" at bounding box center [1186, 126] width 125 height 32
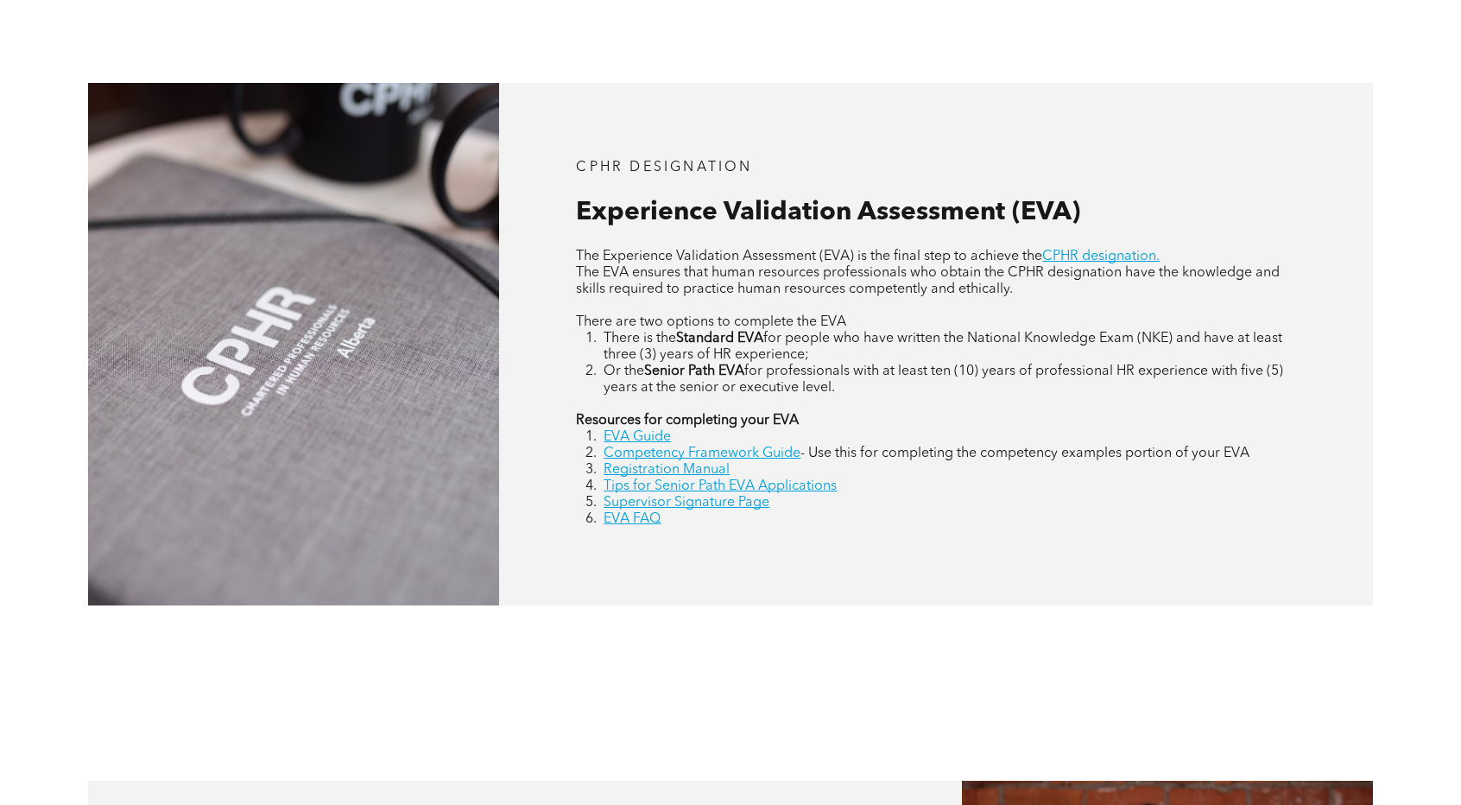
scroll to position [704, 0]
